Goal: Information Seeking & Learning: Learn about a topic

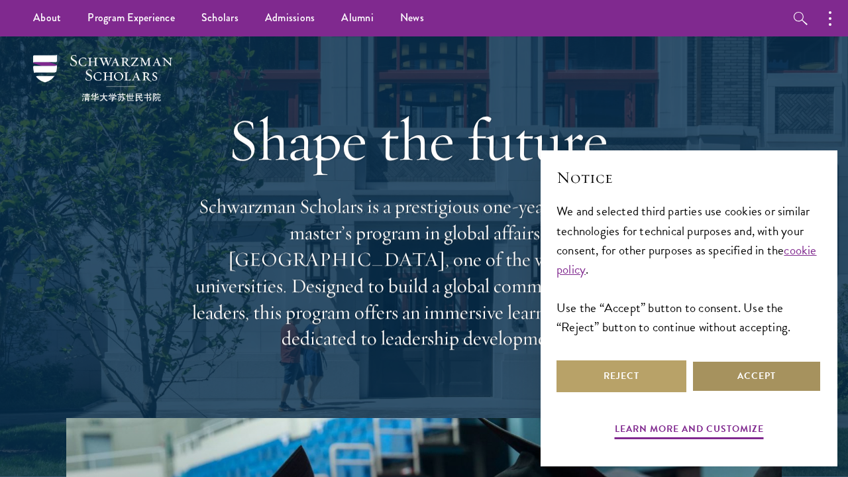
click at [782, 383] on button "Accept" at bounding box center [757, 376] width 130 height 32
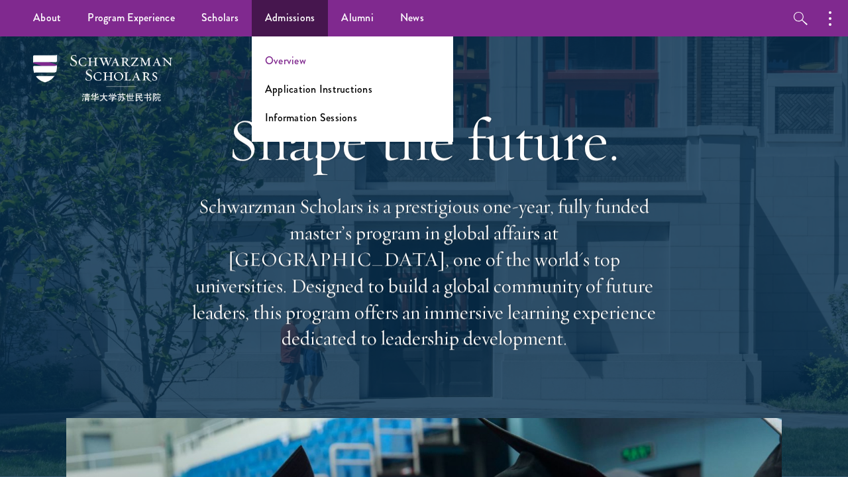
click at [282, 68] on link "Overview" at bounding box center [285, 60] width 41 height 15
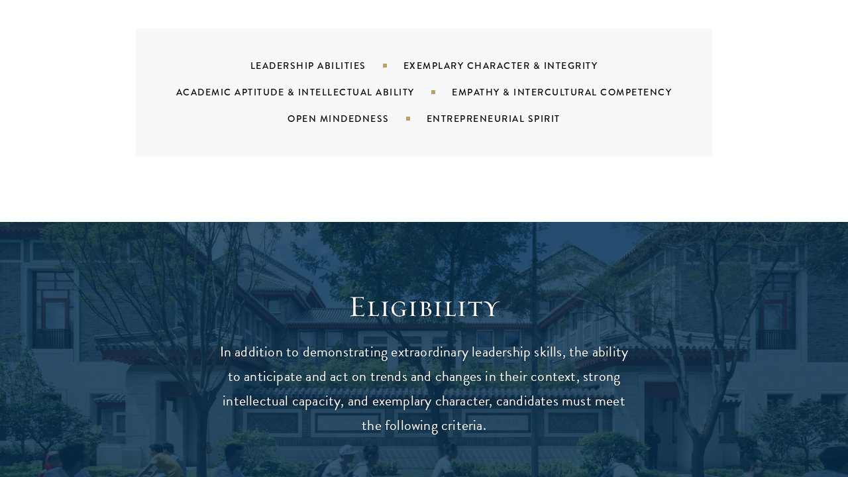
scroll to position [1720, 0]
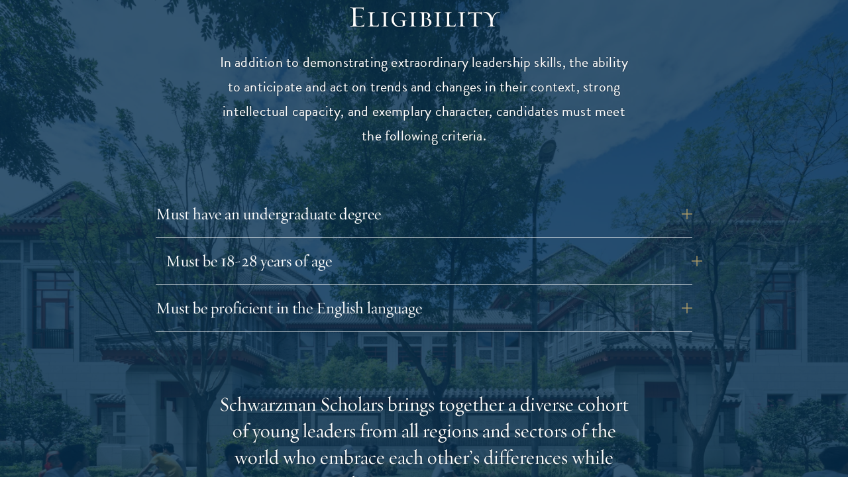
click at [305, 245] on button "Must be 18-28 years of age" at bounding box center [434, 261] width 537 height 32
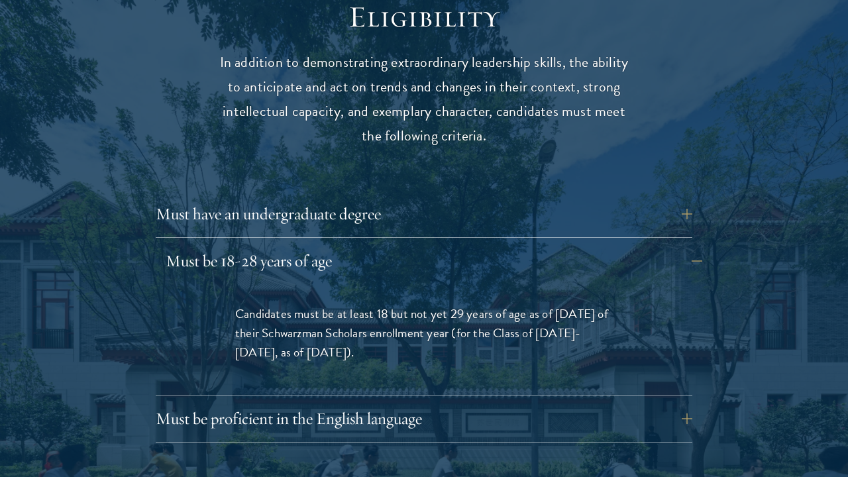
click at [305, 245] on button "Must be 18-28 years of age" at bounding box center [434, 261] width 537 height 32
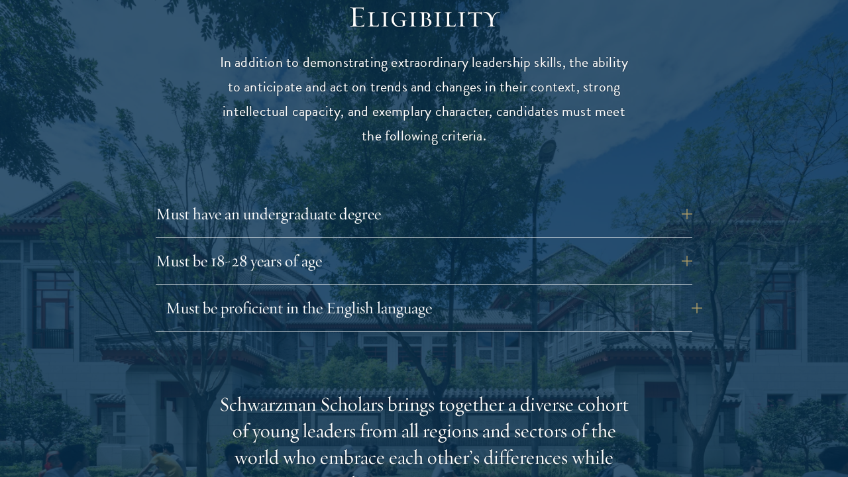
click at [303, 292] on button "Must be proficient in the English language" at bounding box center [434, 308] width 537 height 32
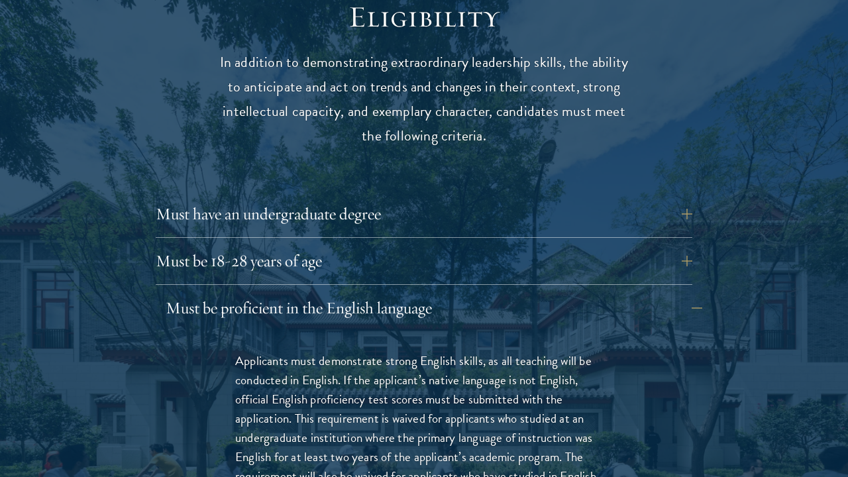
click at [303, 292] on button "Must be proficient in the English language" at bounding box center [434, 308] width 537 height 32
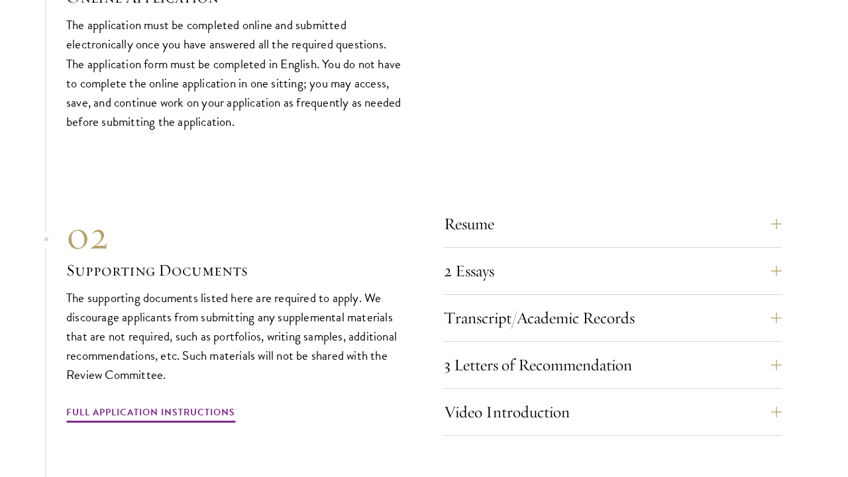
scroll to position [3996, 0]
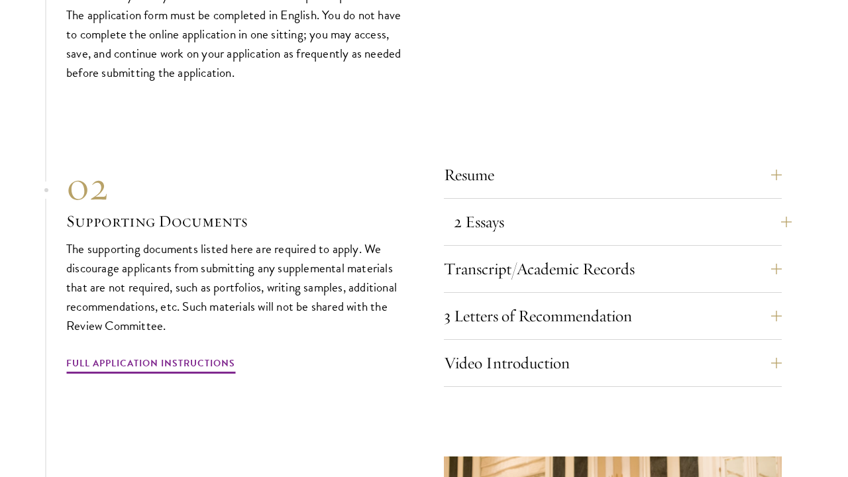
click at [496, 208] on button "2 Essays" at bounding box center [623, 222] width 338 height 32
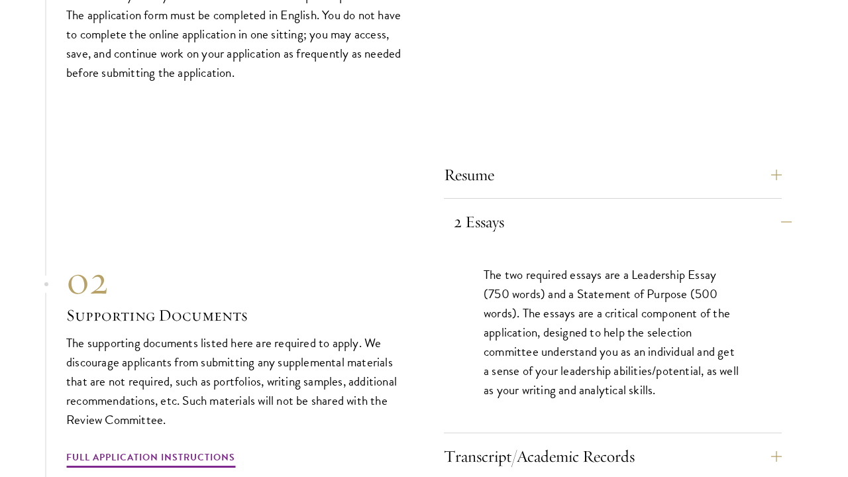
click at [496, 208] on button "2 Essays" at bounding box center [623, 222] width 338 height 32
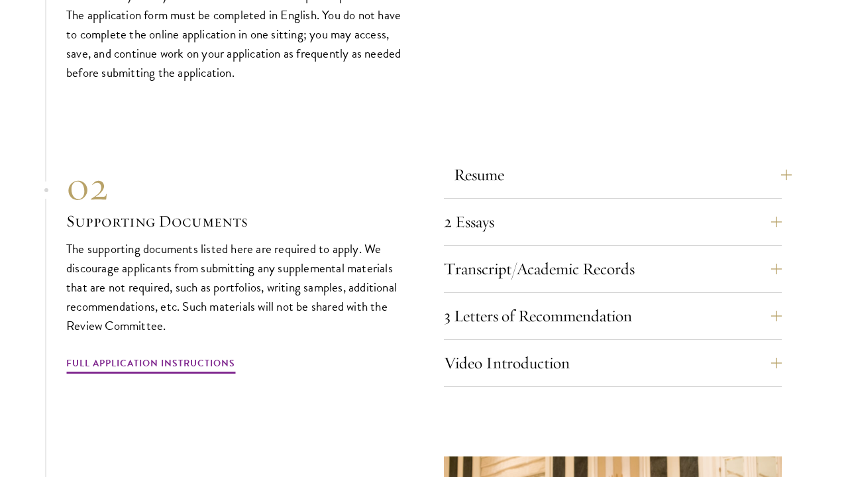
click at [489, 170] on button "Resume" at bounding box center [623, 175] width 338 height 32
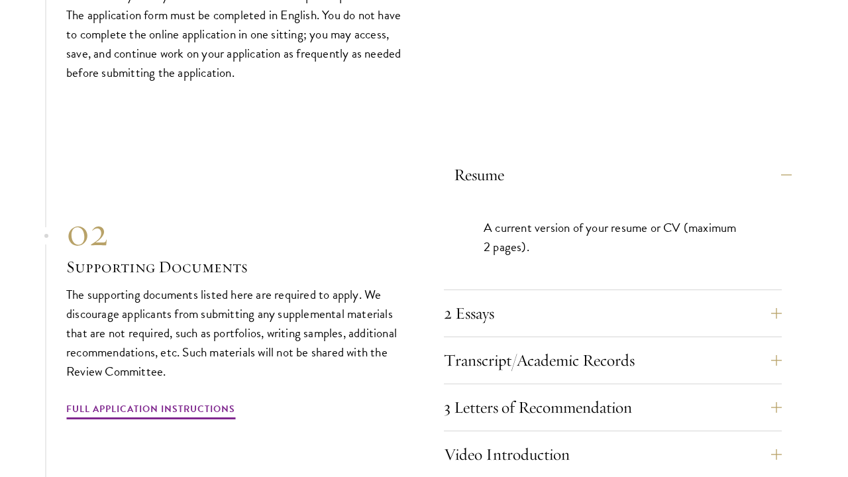
click at [489, 170] on button "Resume" at bounding box center [623, 175] width 338 height 32
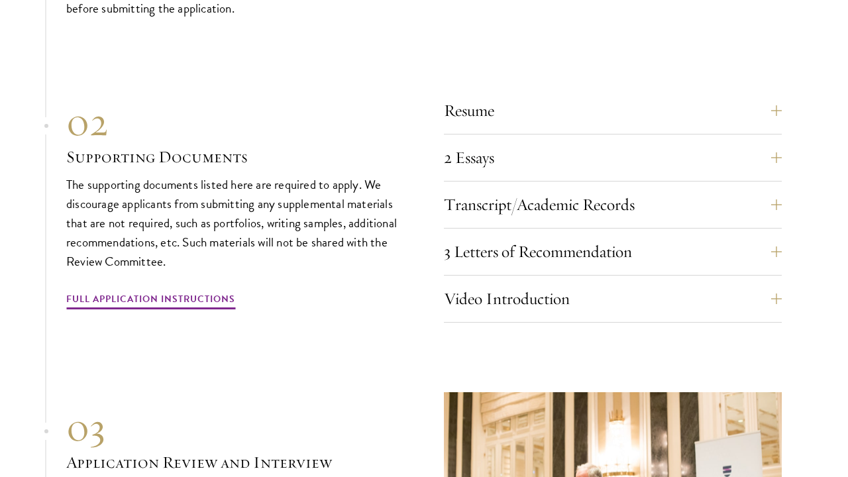
scroll to position [4061, 0]
click at [518, 240] on button "3 Letters of Recommendation" at bounding box center [623, 251] width 338 height 32
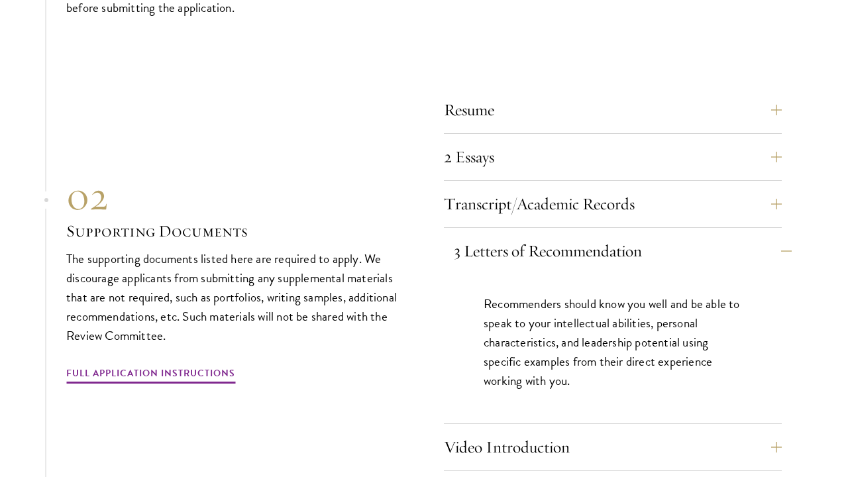
click at [518, 240] on button "3 Letters of Recommendation" at bounding box center [623, 251] width 338 height 32
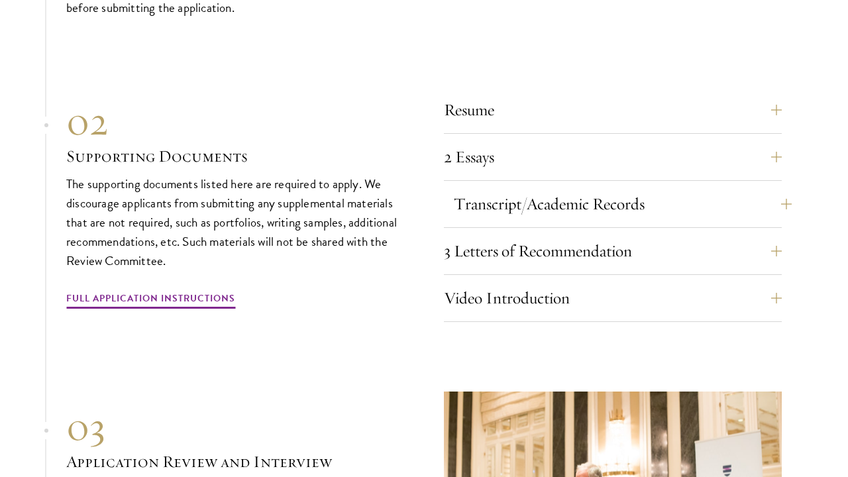
click at [511, 201] on button "Transcript/Academic Records" at bounding box center [623, 204] width 338 height 32
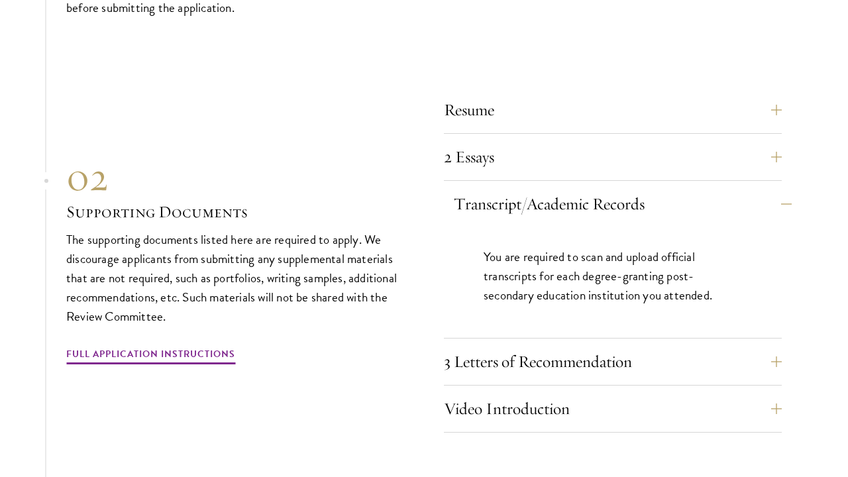
click at [511, 201] on button "Transcript/Academic Records" at bounding box center [623, 204] width 338 height 32
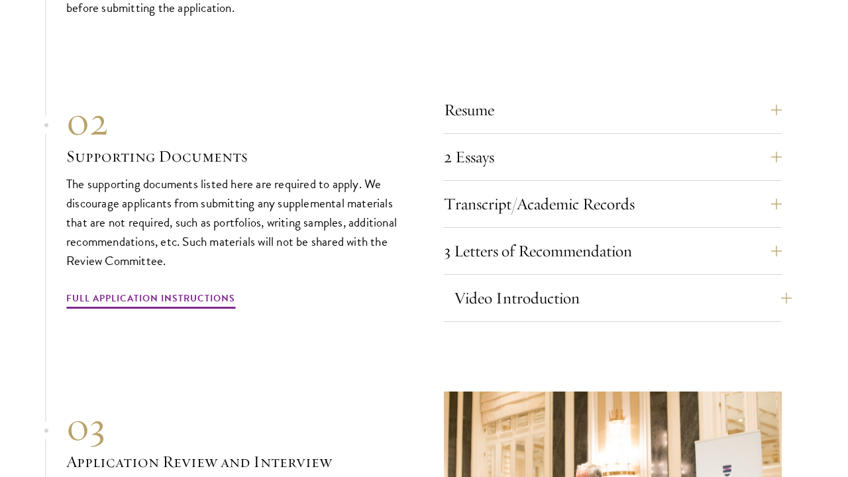
click at [488, 297] on button "Video Introduction" at bounding box center [623, 298] width 338 height 32
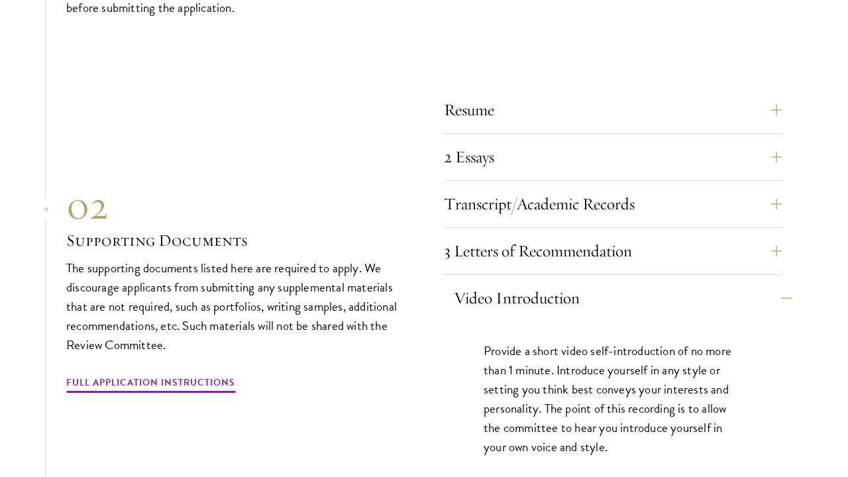
click at [488, 297] on button "Video Introduction" at bounding box center [623, 298] width 338 height 32
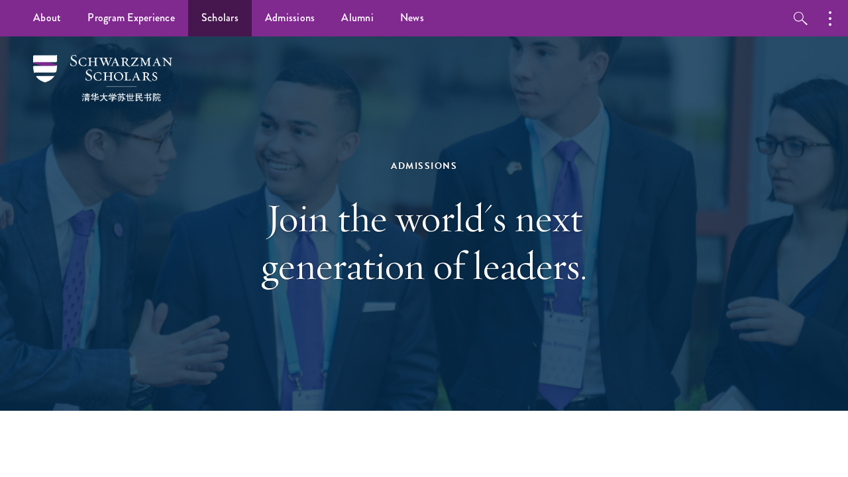
scroll to position [0, 0]
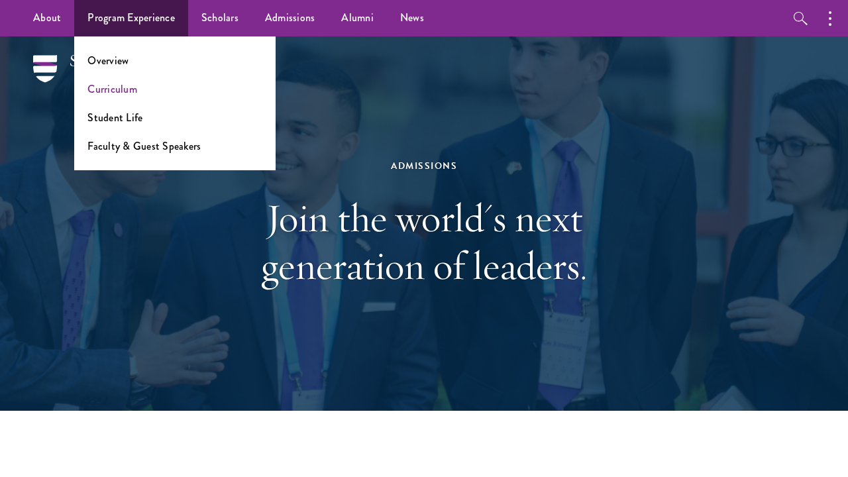
click at [123, 87] on link "Curriculum" at bounding box center [112, 88] width 50 height 15
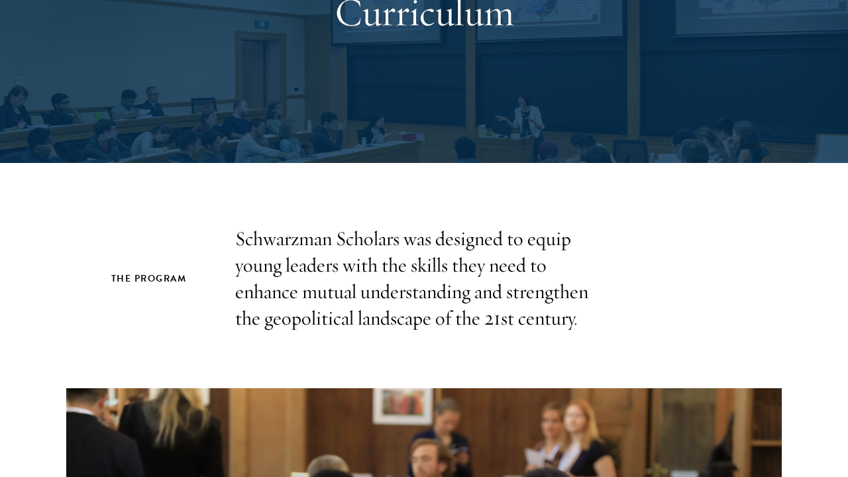
scroll to position [339, 0]
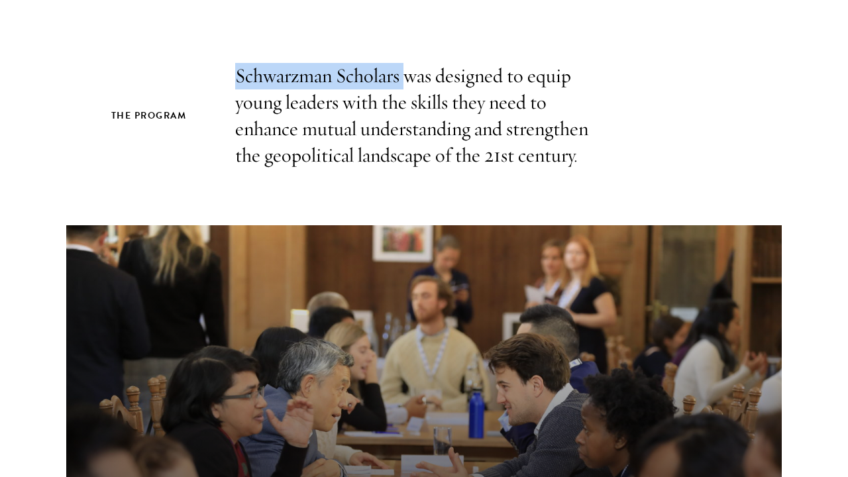
drag, startPoint x: 238, startPoint y: 73, endPoint x: 405, endPoint y: 74, distance: 167.0
click at [405, 74] on p "Schwarzman Scholars was designed to equip young leaders with the skills they ne…" at bounding box center [424, 116] width 378 height 106
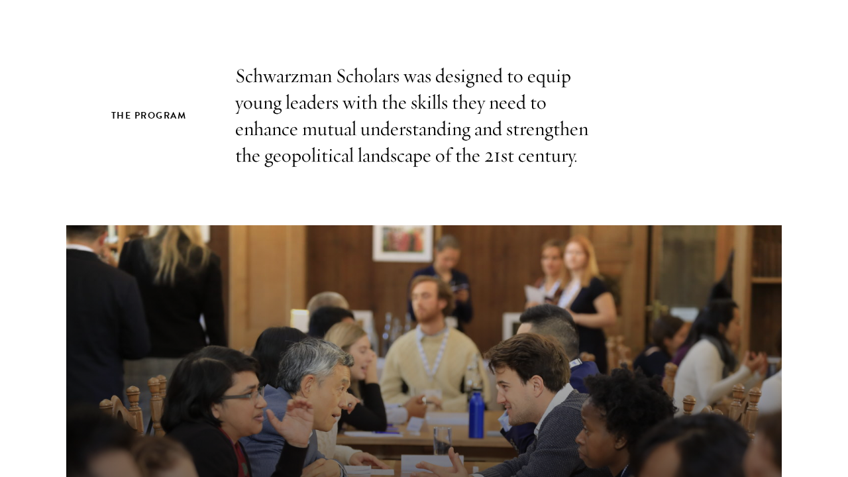
click at [654, 159] on div "The Program Schwarzman Scholars was designed to equip young leaders with the sk…" at bounding box center [424, 116] width 626 height 106
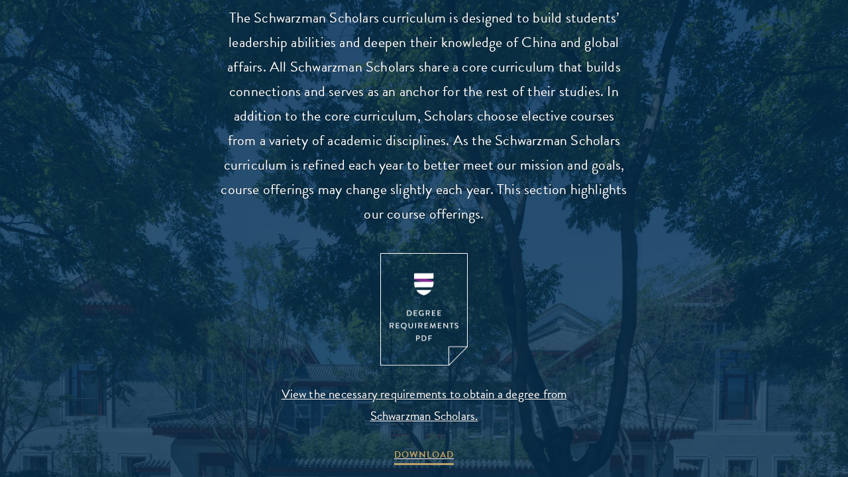
scroll to position [1385, 0]
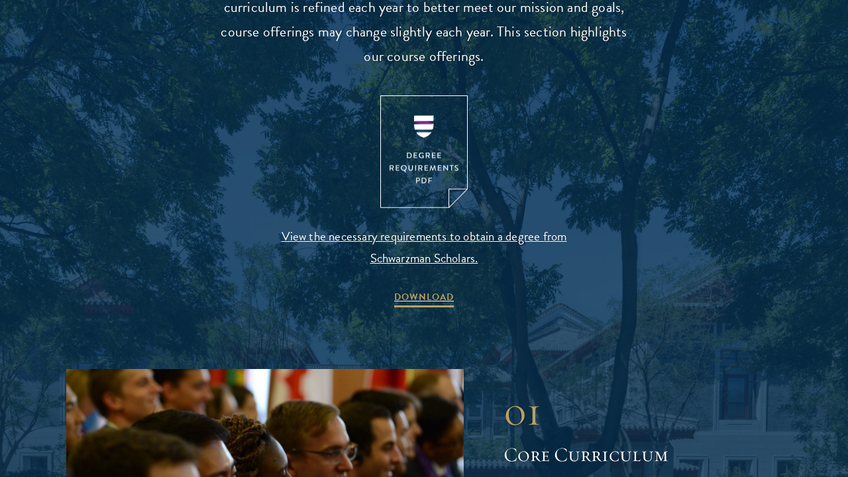
click at [428, 139] on img at bounding box center [423, 151] width 87 height 113
click at [609, 278] on div "View the necessary requirements to obtain a degree from Schwarzman Scholars. DO…" at bounding box center [424, 202] width 411 height 215
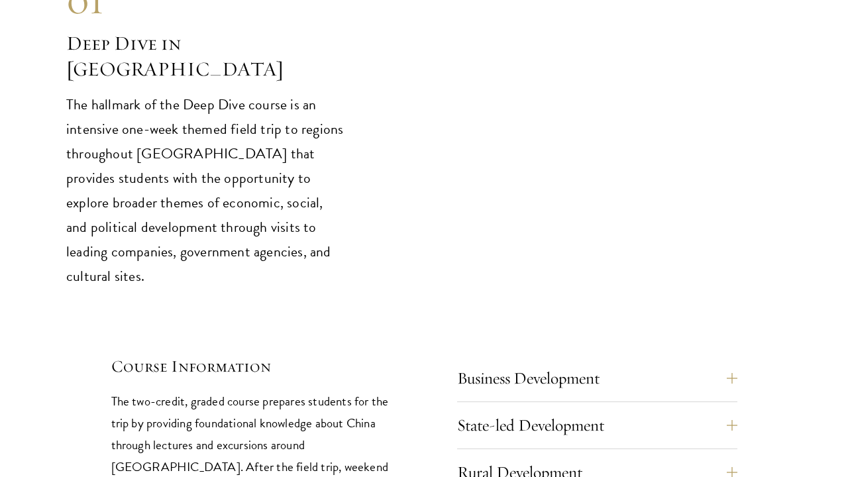
scroll to position [5609, 0]
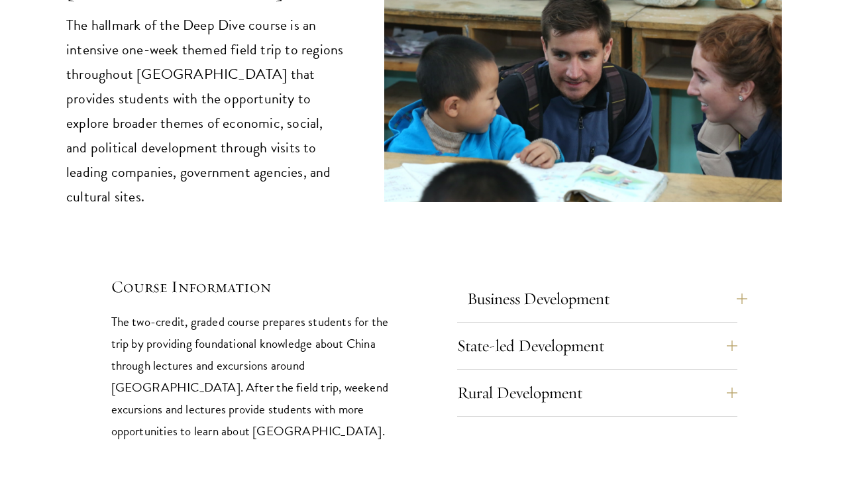
click at [621, 283] on button "Business Development" at bounding box center [607, 299] width 280 height 32
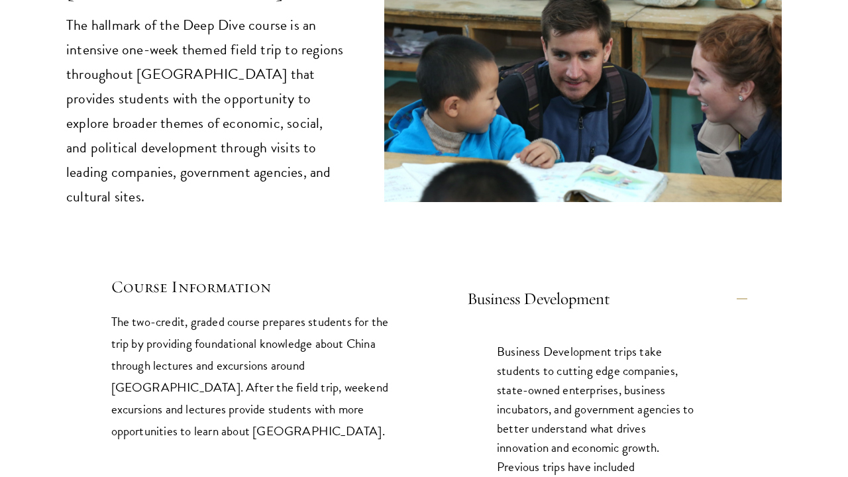
click at [621, 283] on button "Business Development" at bounding box center [607, 299] width 280 height 32
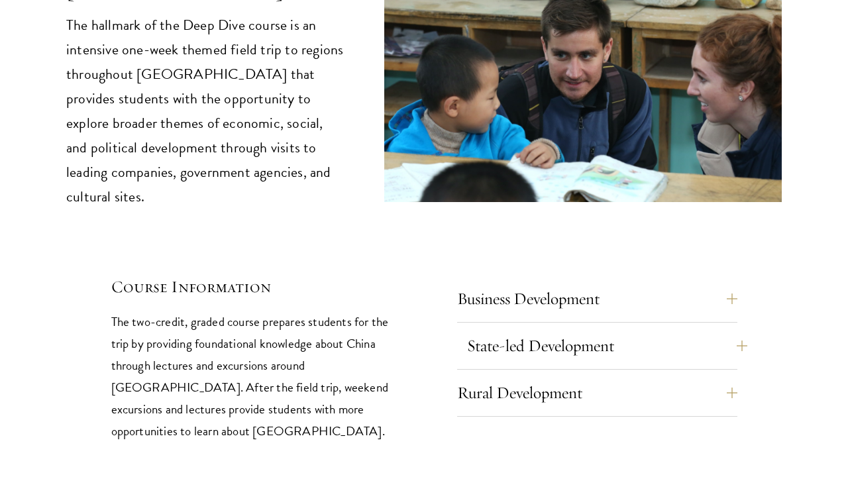
click at [603, 330] on button "State-led Development" at bounding box center [607, 346] width 280 height 32
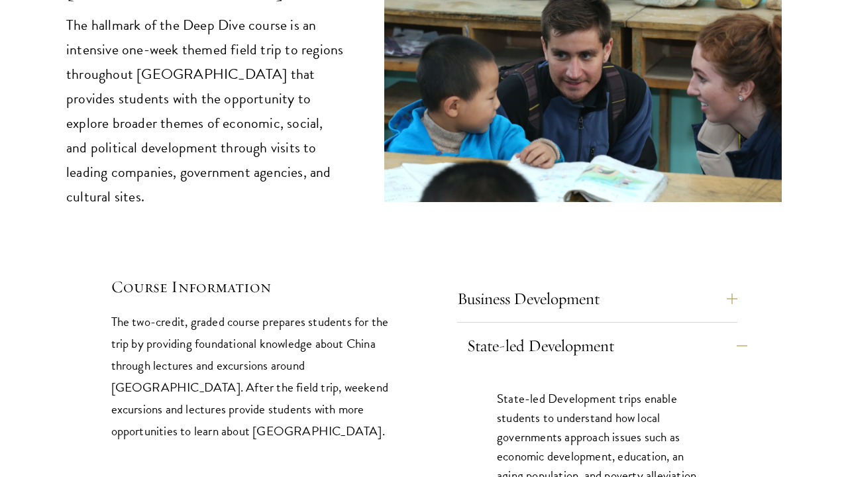
click at [603, 330] on button "State-led Development" at bounding box center [607, 346] width 280 height 32
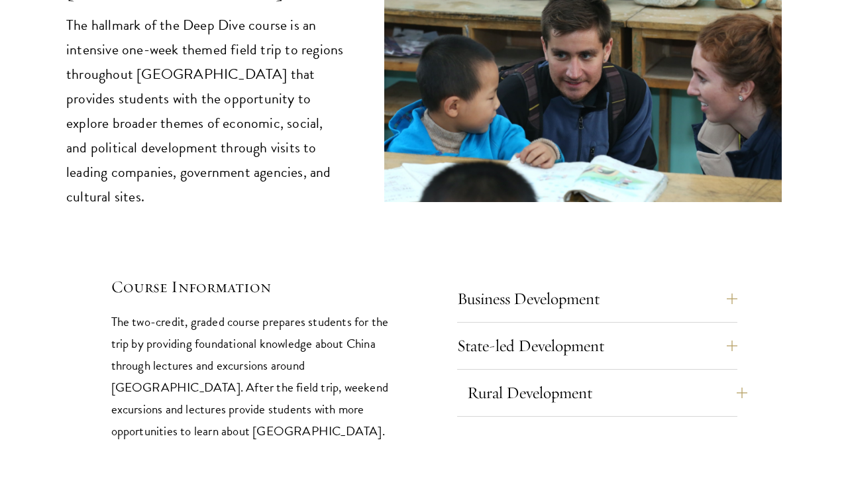
click at [598, 377] on button "Rural Development" at bounding box center [607, 393] width 280 height 32
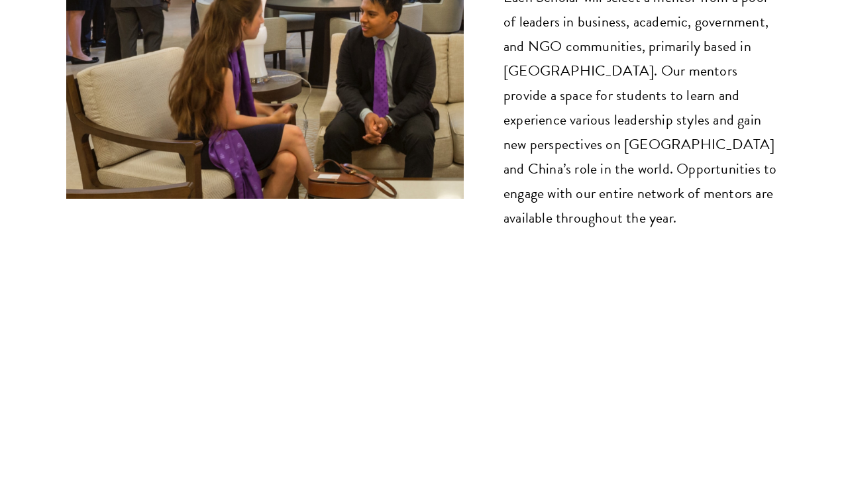
scroll to position [7093, 0]
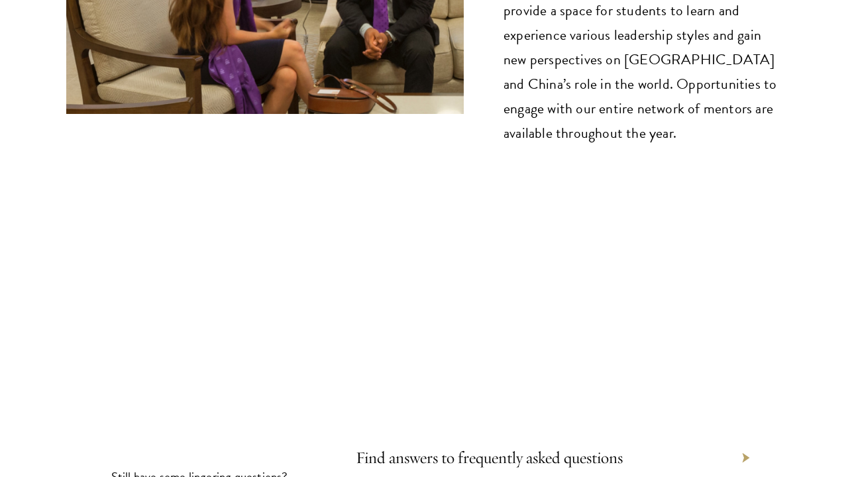
click at [488, 447] on link "Find answers to frequently asked questions" at bounding box center [489, 457] width 267 height 21
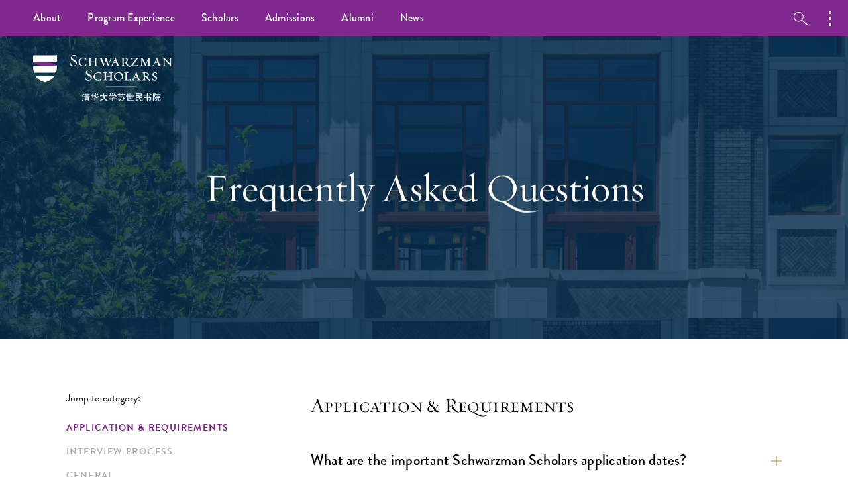
click at [97, 65] on img at bounding box center [102, 78] width 139 height 46
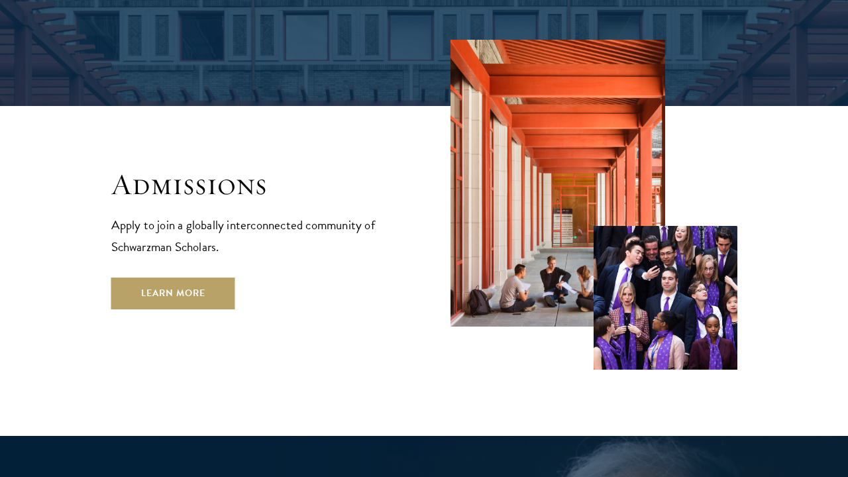
scroll to position [2034, 0]
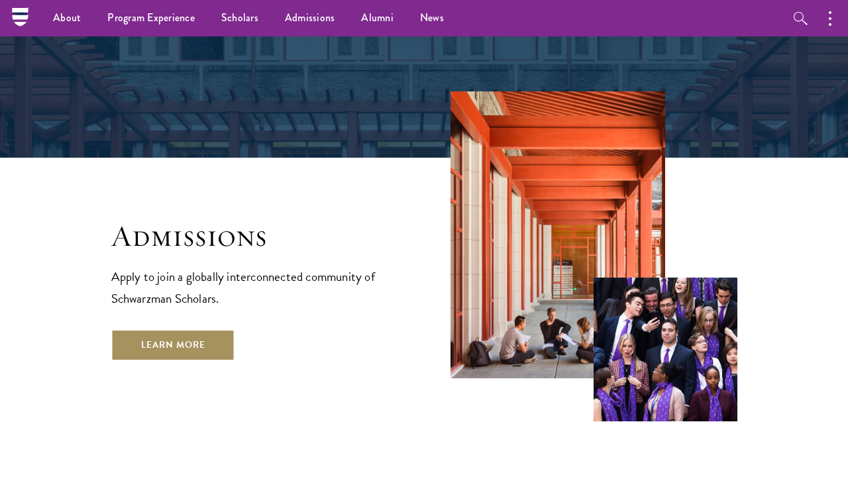
click at [181, 329] on link "Learn More" at bounding box center [173, 345] width 124 height 32
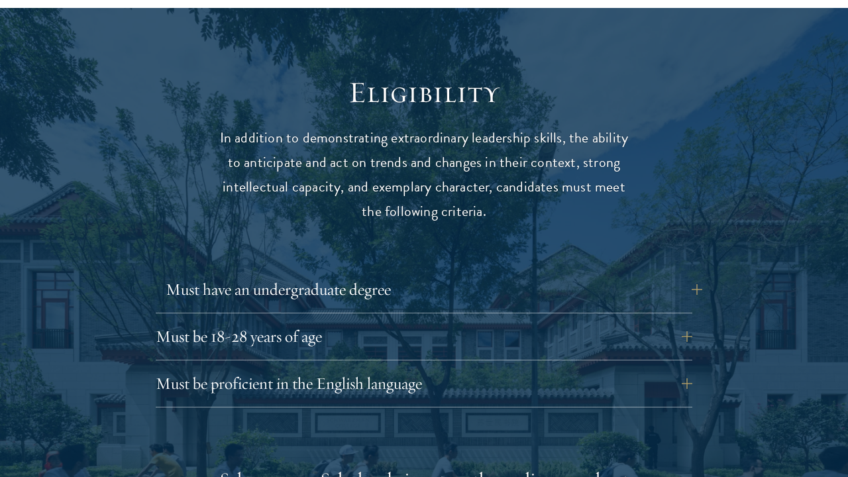
scroll to position [1648, 0]
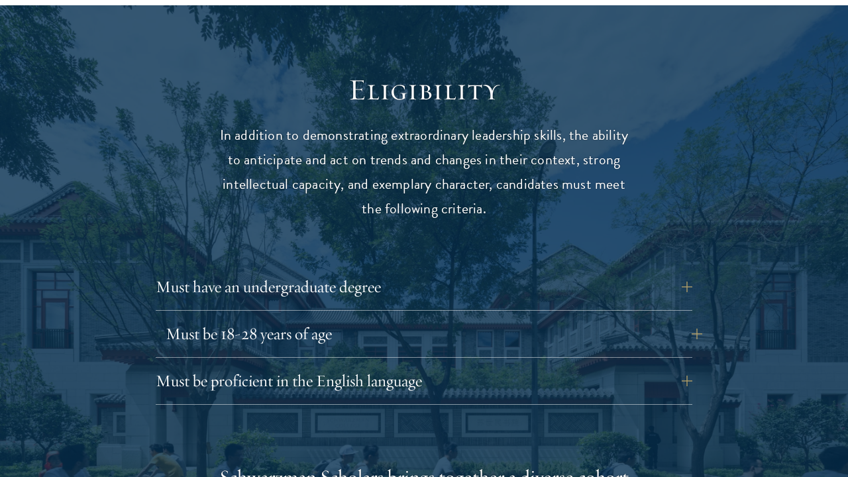
click at [265, 318] on button "Must be 18-28 years of age" at bounding box center [434, 334] width 537 height 32
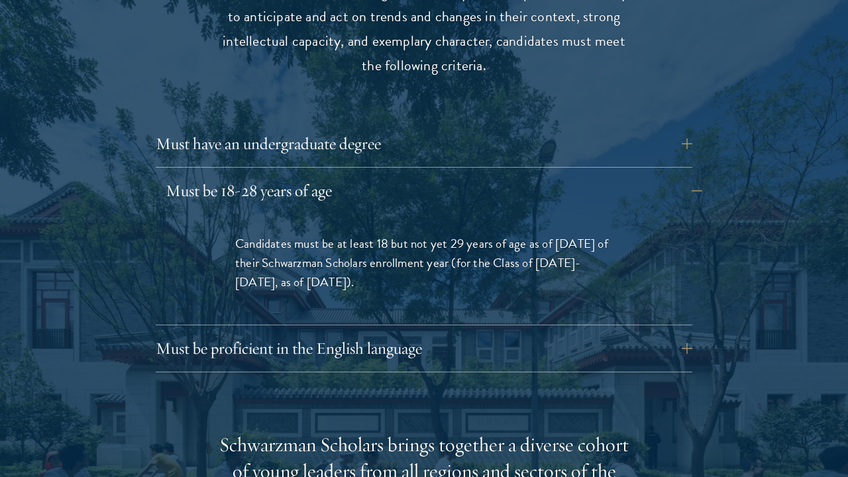
scroll to position [1798, 0]
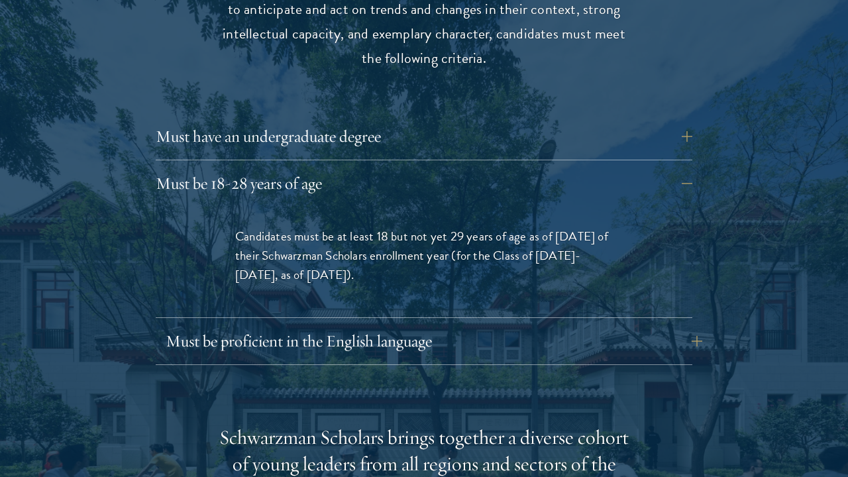
click at [657, 325] on button "Must be proficient in the English language" at bounding box center [434, 341] width 537 height 32
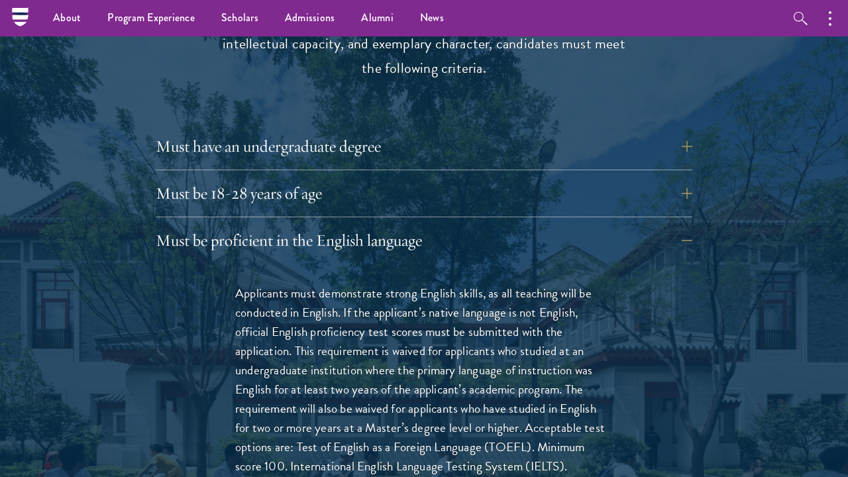
scroll to position [1779, 0]
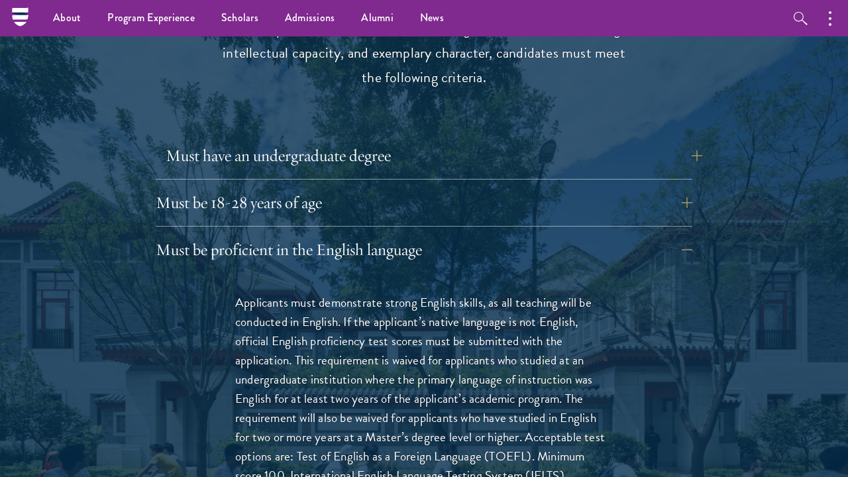
click at [596, 140] on button "Must have an undergraduate degree" at bounding box center [434, 156] width 537 height 32
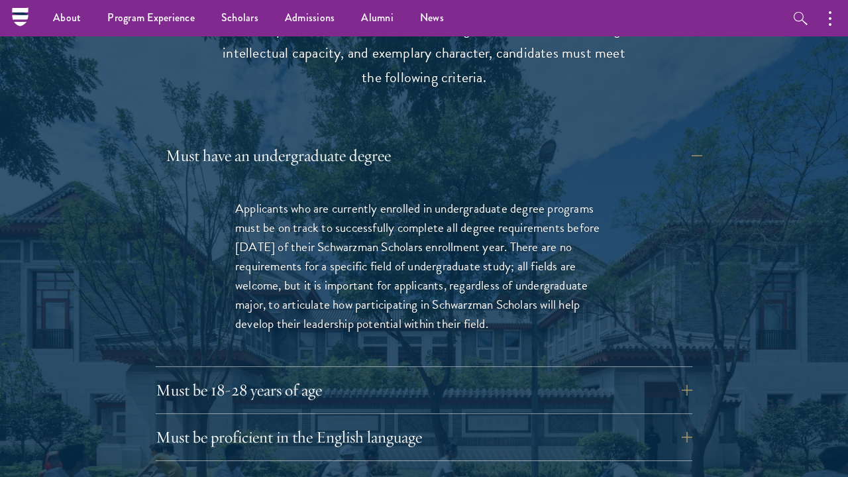
click at [596, 140] on button "Must have an undergraduate degree" at bounding box center [434, 156] width 537 height 32
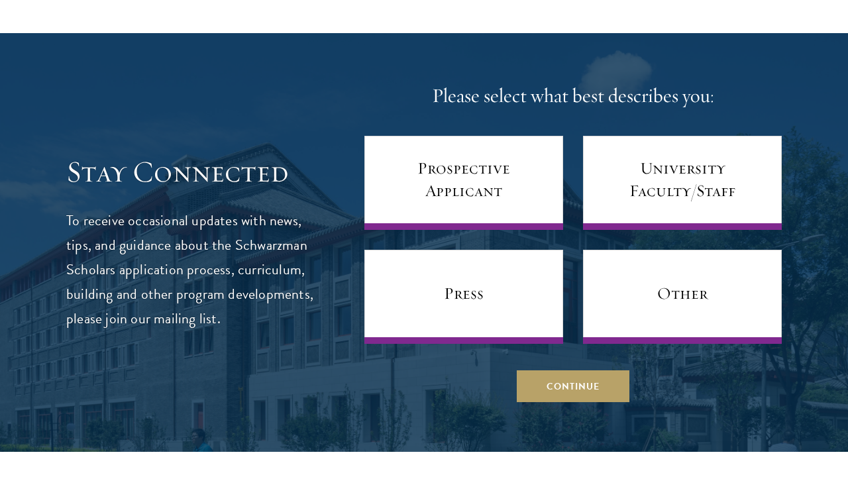
scroll to position [5262, 0]
